Goal: Contribute content: Add original content to the website for others to see

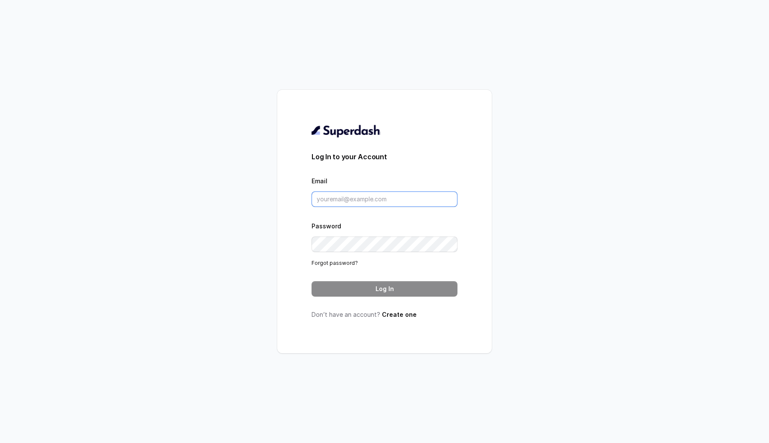
click at [362, 203] on input "Email" at bounding box center [385, 198] width 146 height 15
type input "sherin@trysuperdash.com"
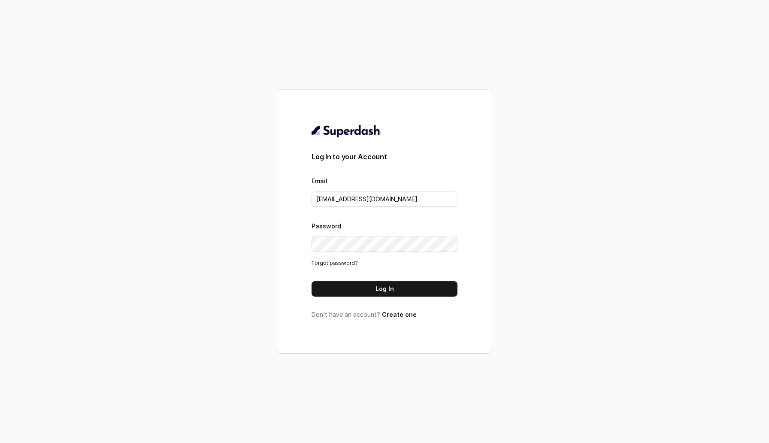
click at [417, 282] on button "Log In" at bounding box center [385, 288] width 146 height 15
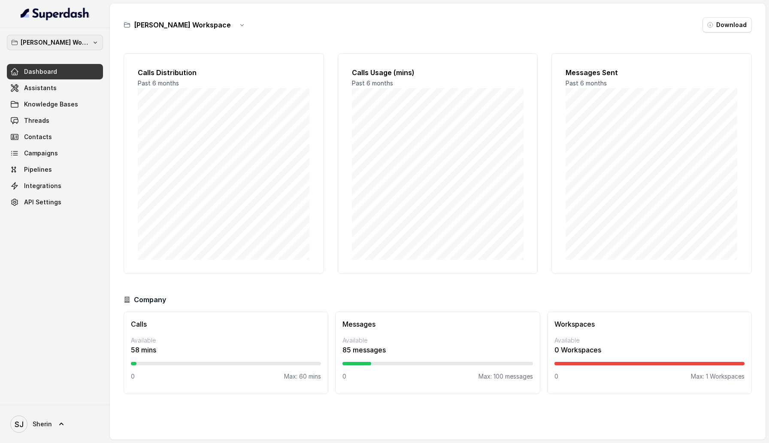
click at [47, 46] on p "[PERSON_NAME] Workspace" at bounding box center [55, 42] width 69 height 10
click at [47, 45] on p "[PERSON_NAME] Workspace" at bounding box center [55, 42] width 69 height 10
click at [58, 101] on span "Knowledge Bases" at bounding box center [51, 104] width 54 height 9
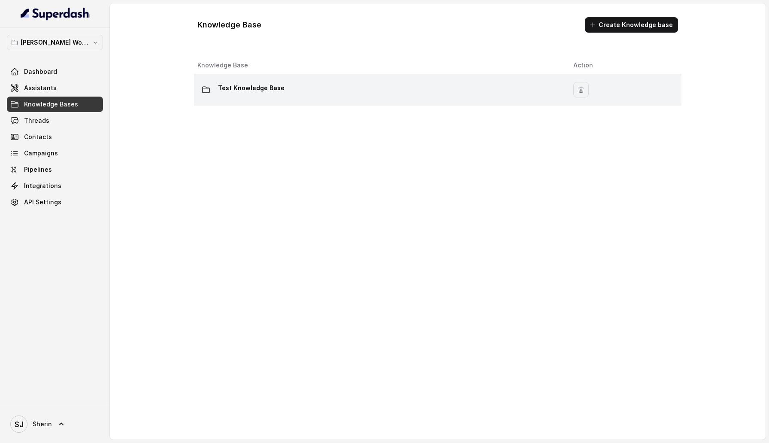
click at [248, 96] on div "Test Knowledge Base" at bounding box center [378, 89] width 362 height 17
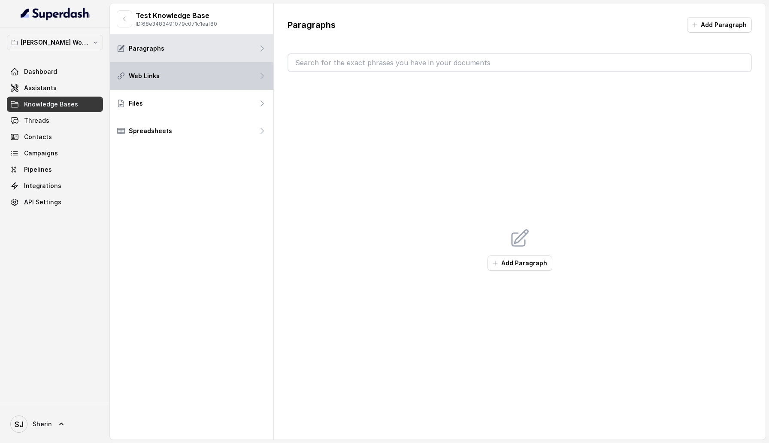
click at [180, 70] on div "Web Links" at bounding box center [191, 75] width 163 height 27
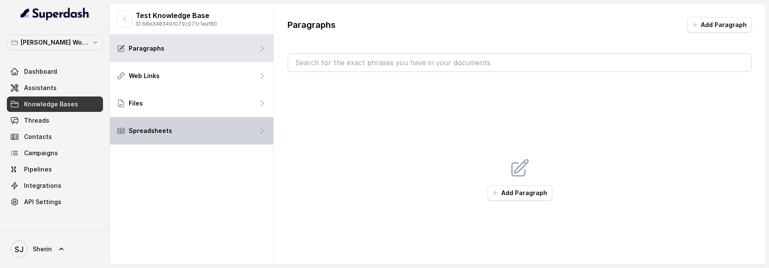
click at [161, 130] on p "Spreadsheets" at bounding box center [150, 131] width 43 height 9
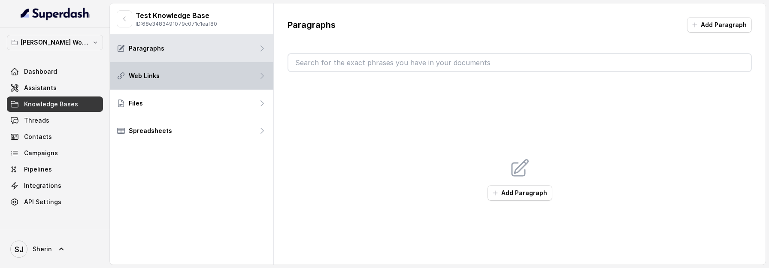
click at [143, 79] on p "Web Links" at bounding box center [144, 76] width 31 height 9
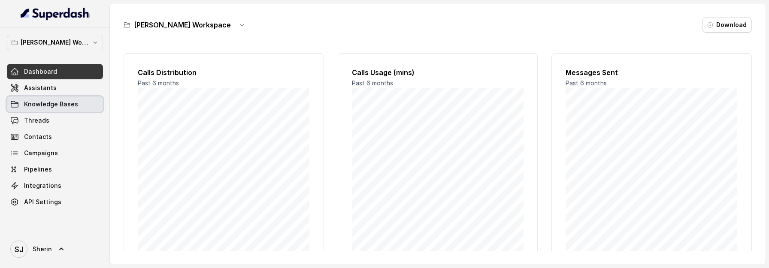
click at [55, 104] on span "Knowledge Bases" at bounding box center [51, 104] width 54 height 9
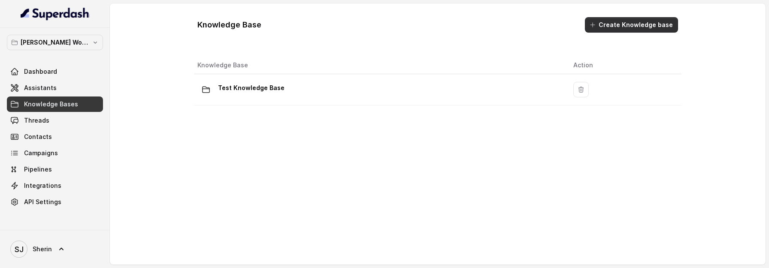
click at [626, 27] on button "Create Knowledge base" at bounding box center [631, 24] width 93 height 15
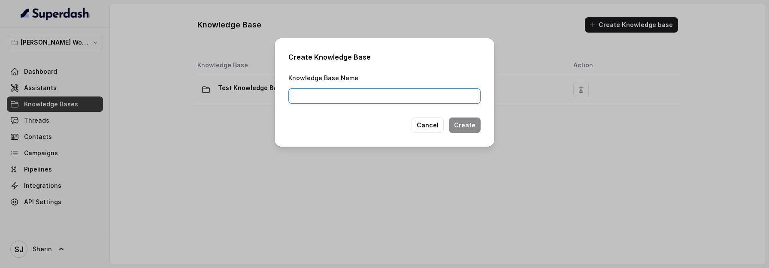
click at [302, 94] on input "Knowledge Base Name" at bounding box center [384, 95] width 192 height 15
type input "Second"
click at [466, 120] on button "Create" at bounding box center [465, 125] width 32 height 15
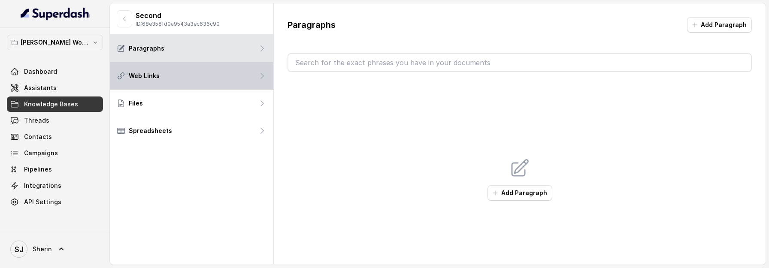
click at [213, 79] on div "Web Links" at bounding box center [191, 75] width 163 height 27
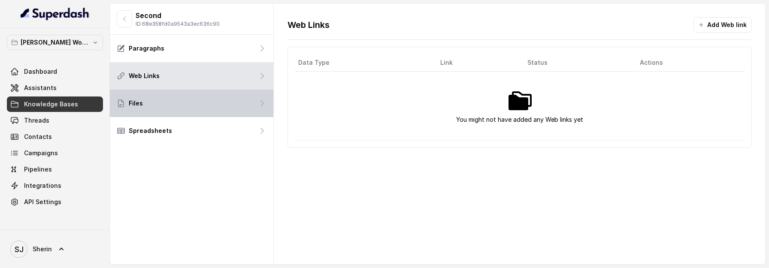
click at [209, 97] on div "Files" at bounding box center [191, 103] width 163 height 27
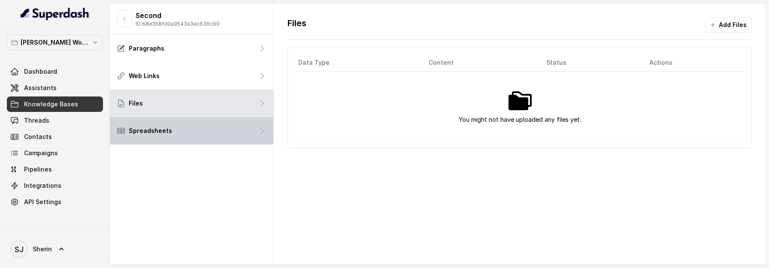
click at [209, 129] on div "Spreadsheets" at bounding box center [191, 130] width 163 height 27
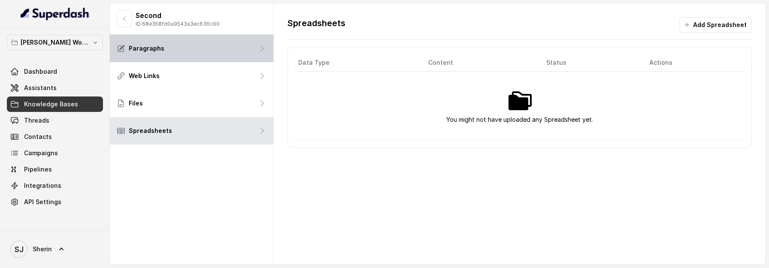
click at [194, 54] on div "Paragraphs" at bounding box center [191, 48] width 163 height 27
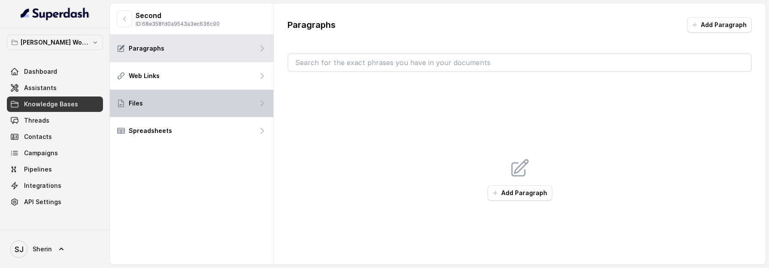
click at [185, 97] on div "Files" at bounding box center [191, 103] width 163 height 27
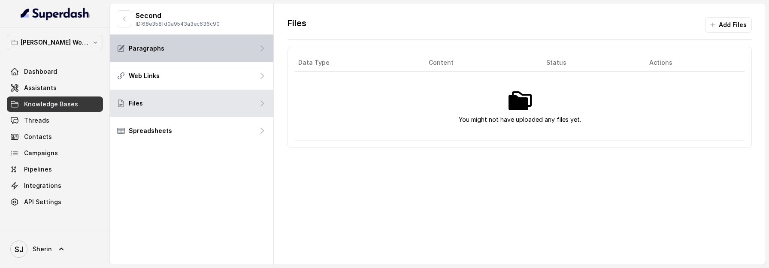
click at [185, 57] on div "Paragraphs" at bounding box center [191, 48] width 163 height 27
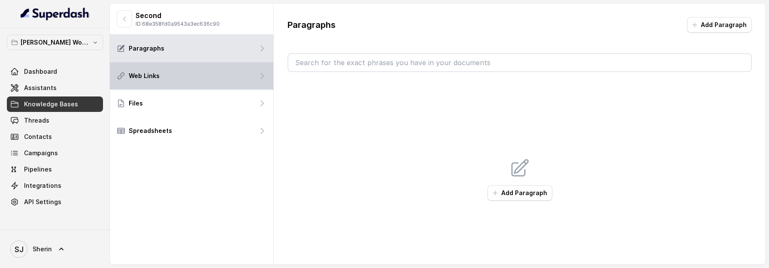
click at [188, 72] on div "Web Links" at bounding box center [191, 75] width 163 height 27
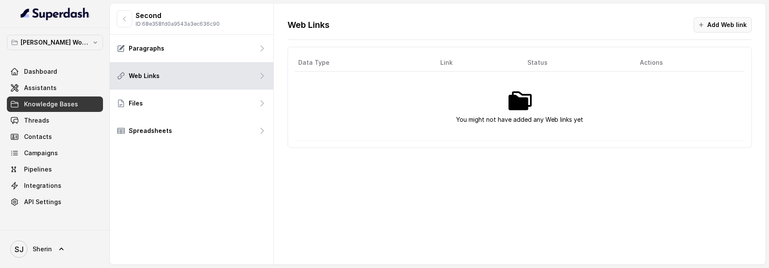
click at [714, 26] on button "Add Web link" at bounding box center [722, 24] width 58 height 15
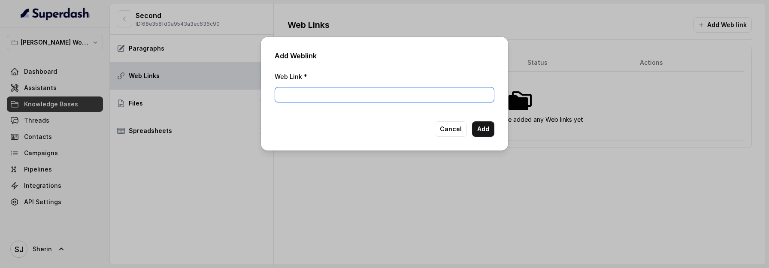
click at [373, 92] on input "Web Link *" at bounding box center [385, 94] width 220 height 15
type input "https://superdash.ai"
click at [479, 124] on button "Add" at bounding box center [483, 128] width 22 height 15
click at [173, 61] on div "Add Weblink Web Link * https://superdash.ai Cancel Add" at bounding box center [384, 134] width 769 height 268
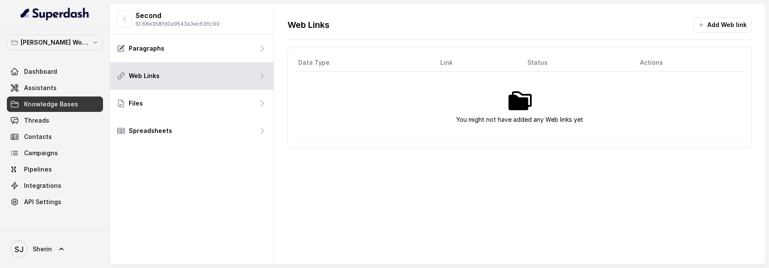
click at [129, 21] on button "button" at bounding box center [124, 18] width 15 height 17
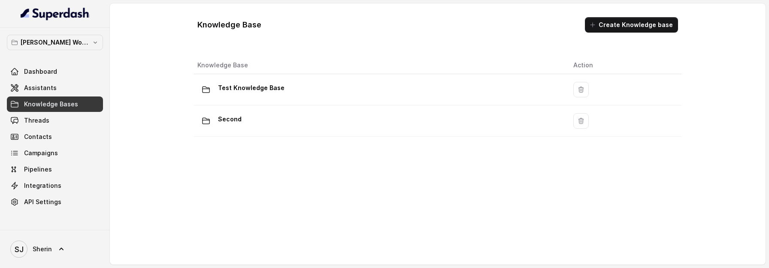
click at [256, 127] on div "Second" at bounding box center [378, 120] width 362 height 17
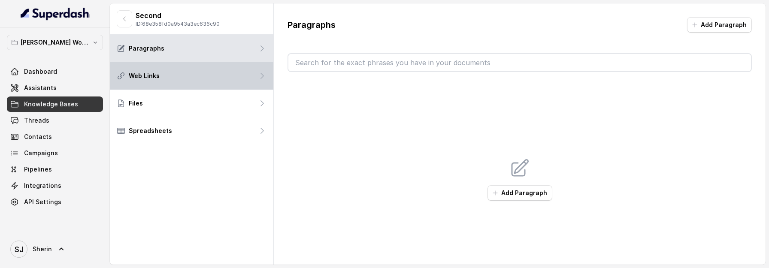
click at [188, 80] on div "Web Links" at bounding box center [191, 75] width 163 height 27
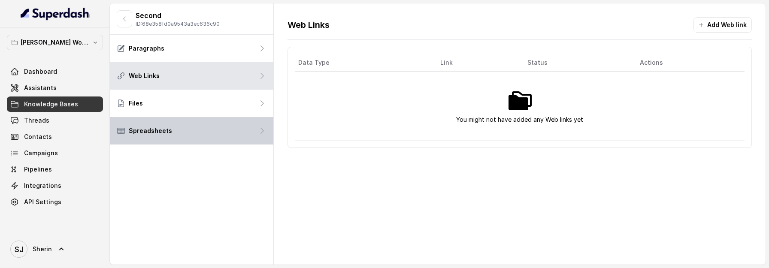
click at [190, 118] on div "Spreadsheets" at bounding box center [191, 130] width 163 height 27
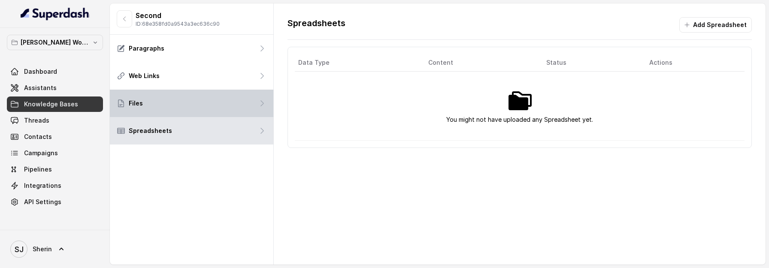
click at [190, 108] on div "Files" at bounding box center [191, 103] width 163 height 27
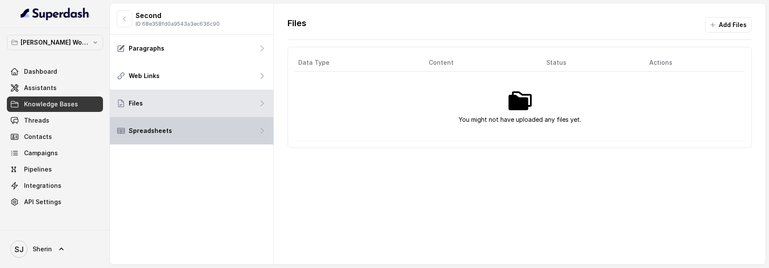
click at [180, 132] on div "Spreadsheets" at bounding box center [191, 130] width 163 height 27
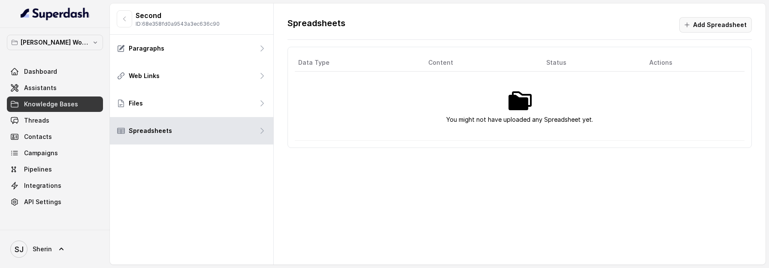
click at [739, 23] on button "Add Spreadsheet" at bounding box center [715, 24] width 73 height 15
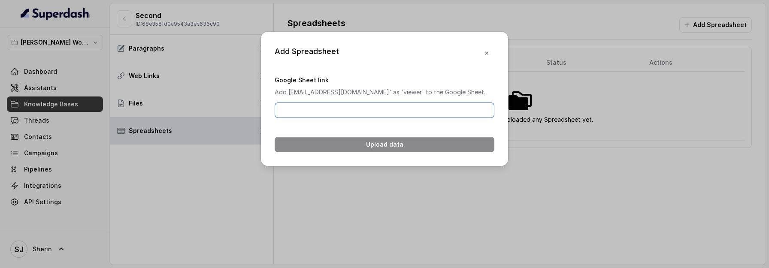
click at [355, 118] on input "Google Sheet link" at bounding box center [385, 110] width 220 height 15
type input "https://docs.google.com/spreadsheets/d/130R5vHwxgYaCxkXW9vXTLeXxxWtWk6j7DAkeMsk…"
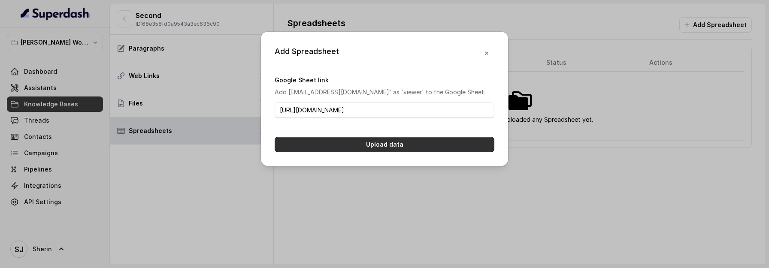
click at [353, 152] on button "Upload data" at bounding box center [385, 144] width 220 height 15
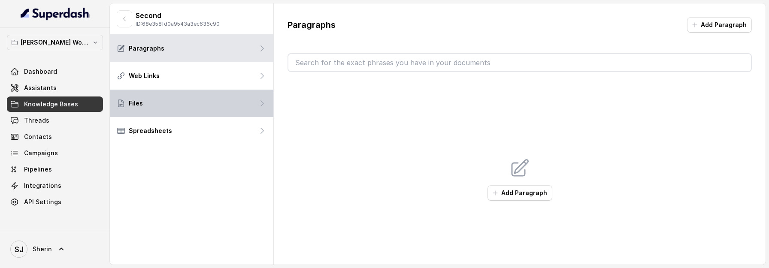
click at [216, 102] on div "Files" at bounding box center [191, 103] width 163 height 27
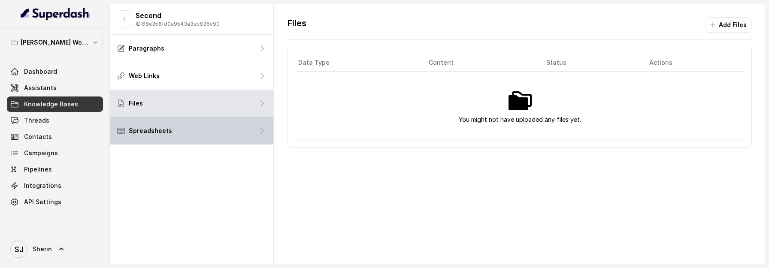
click at [216, 138] on div "Spreadsheets" at bounding box center [191, 130] width 163 height 27
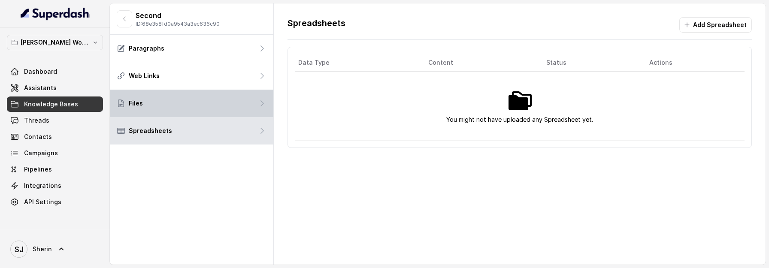
click at [224, 92] on div "Files" at bounding box center [191, 103] width 163 height 27
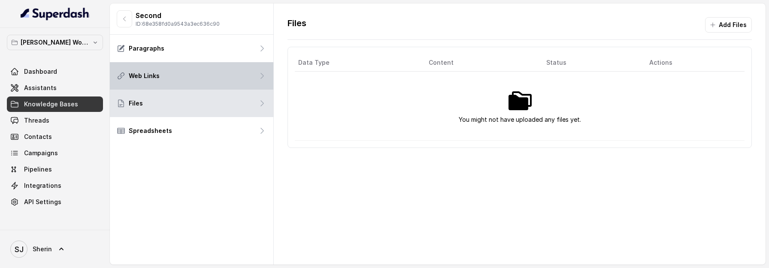
click at [208, 63] on div "Web Links" at bounding box center [191, 75] width 163 height 27
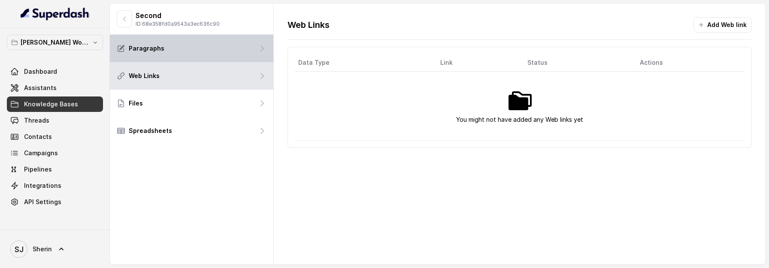
click at [208, 51] on div "Paragraphs" at bounding box center [191, 48] width 163 height 27
